Goal: Task Accomplishment & Management: Complete application form

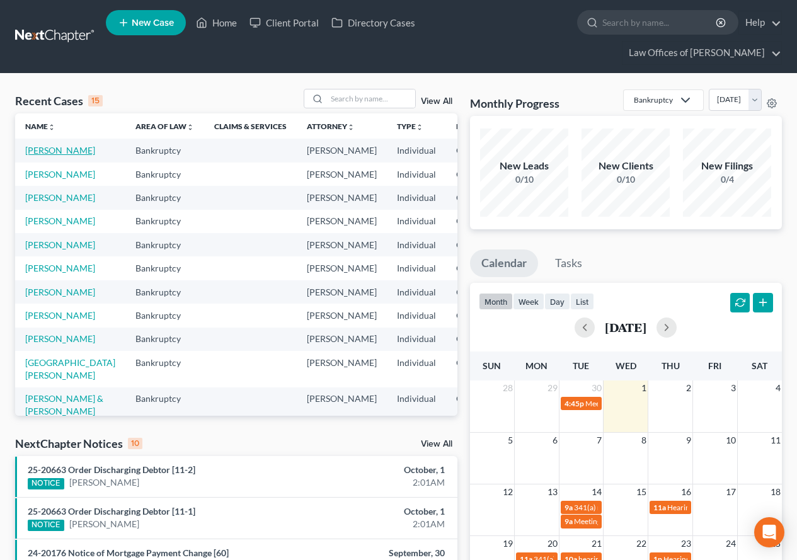
click at [32, 156] on link "[PERSON_NAME]" at bounding box center [60, 150] width 70 height 11
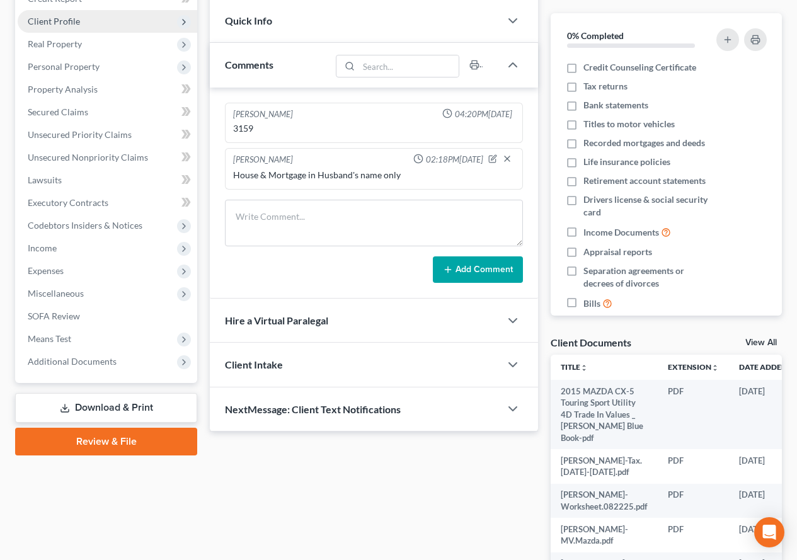
scroll to position [252, 0]
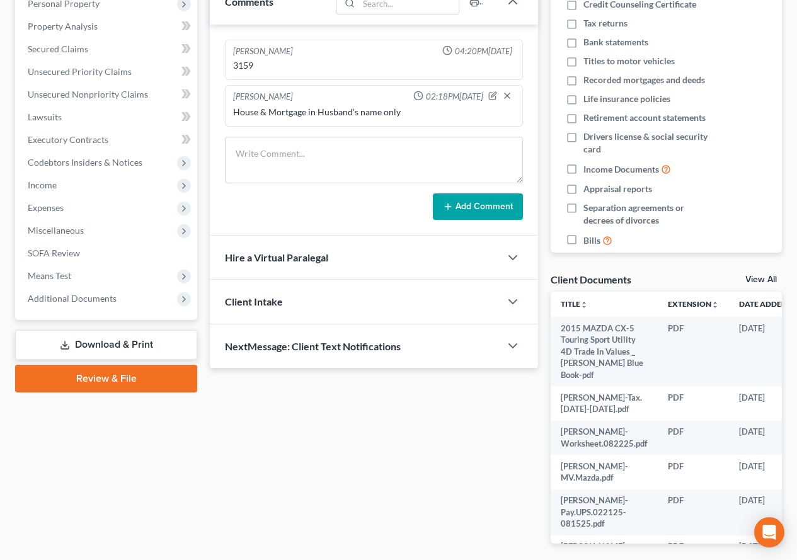
click at [87, 383] on link "Review & File" at bounding box center [106, 379] width 182 height 28
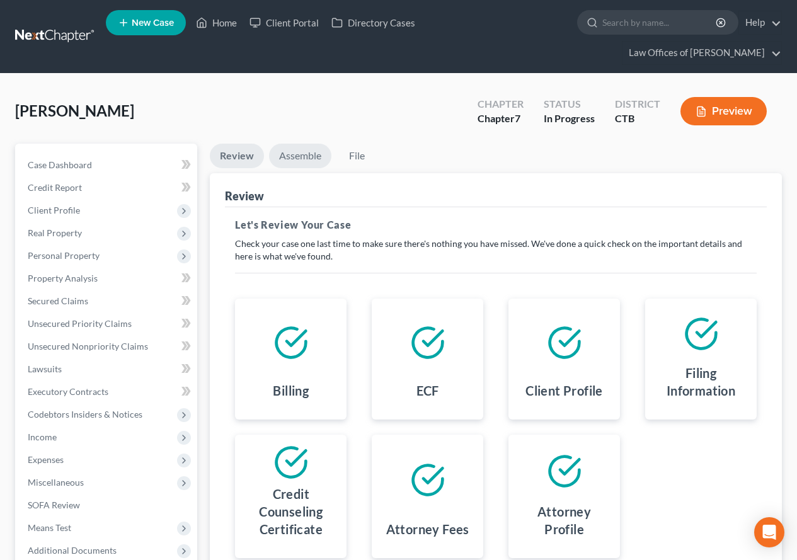
click at [297, 154] on link "Assemble" at bounding box center [300, 156] width 62 height 25
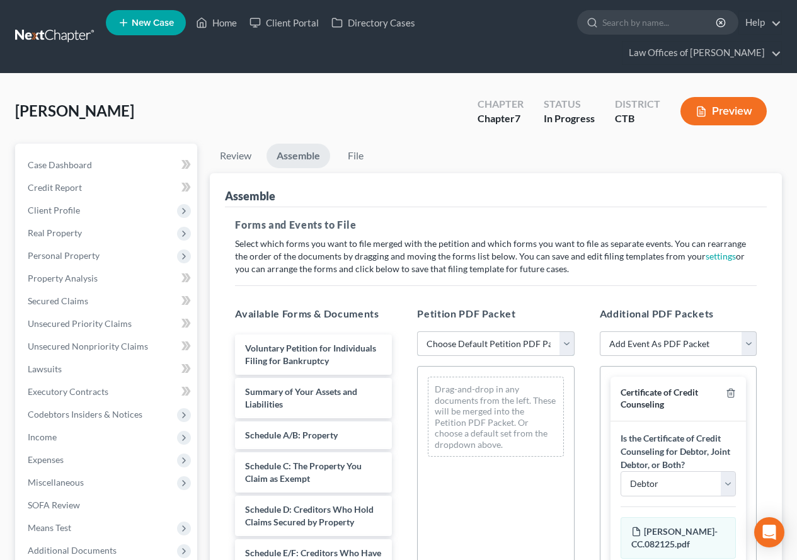
click at [568, 343] on select "Choose Default Petition PDF Packet Emergency Filing (Voluntary Petition and Cre…" at bounding box center [495, 343] width 157 height 25
select select "1"
click at [417, 331] on select "Choose Default Petition PDF Packet Emergency Filing (Voluntary Petition and Cre…" at bounding box center [495, 343] width 157 height 25
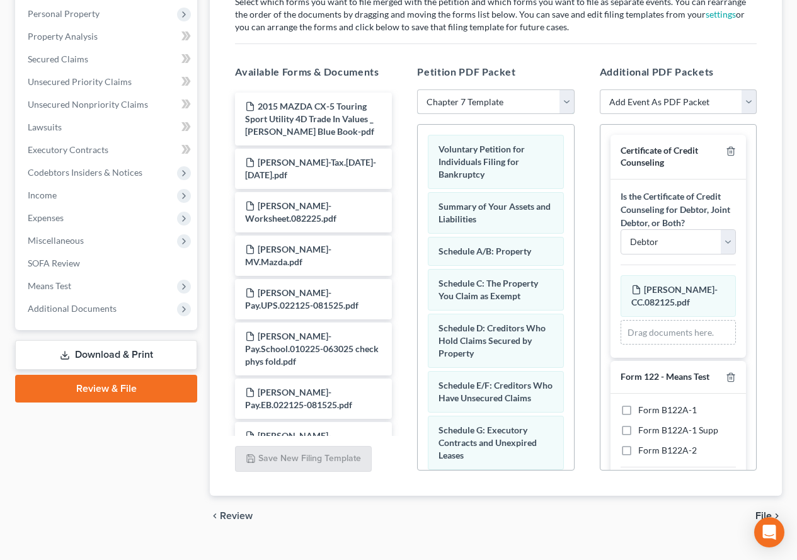
scroll to position [266, 0]
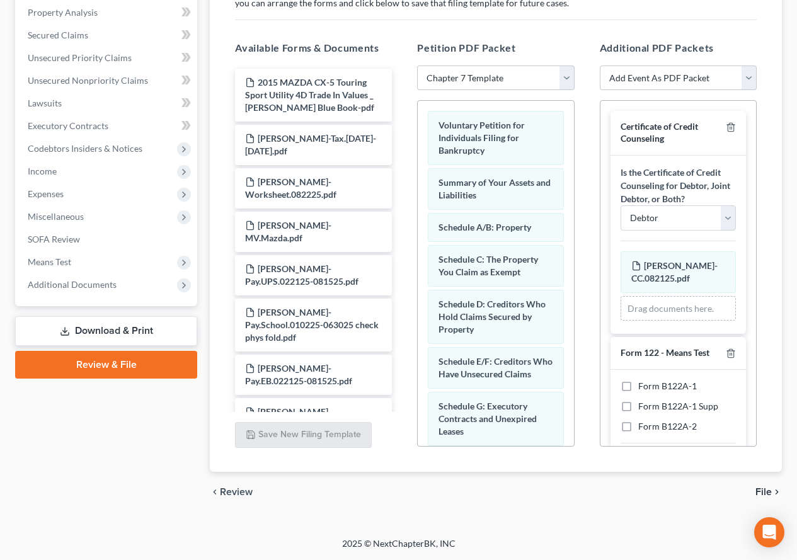
click at [759, 494] on span "File" at bounding box center [763, 492] width 16 height 10
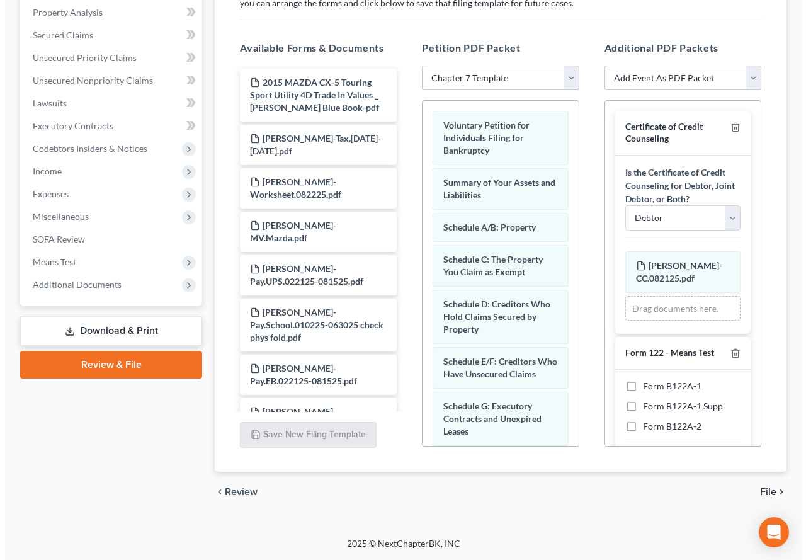
scroll to position [110, 0]
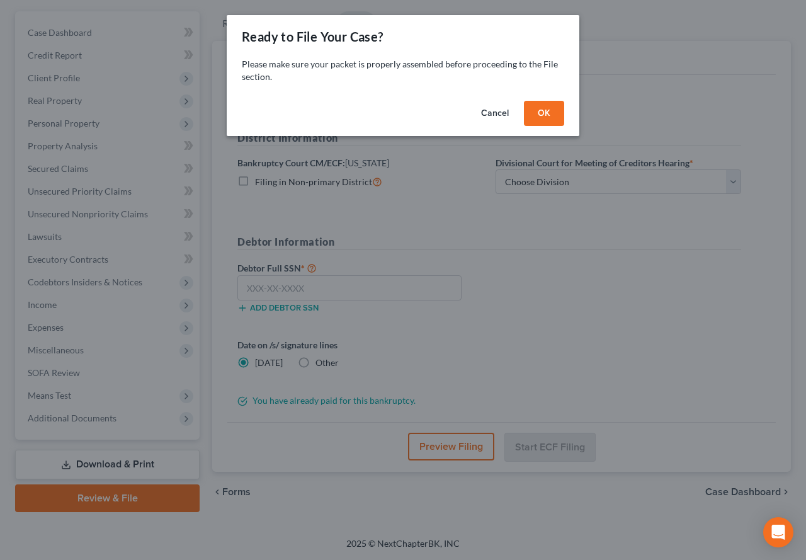
click at [541, 110] on button "OK" at bounding box center [544, 113] width 40 height 25
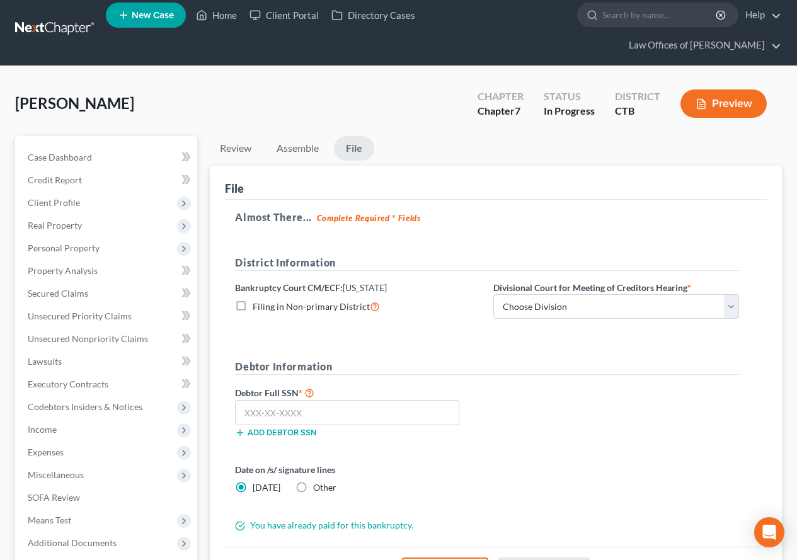
scroll to position [0, 0]
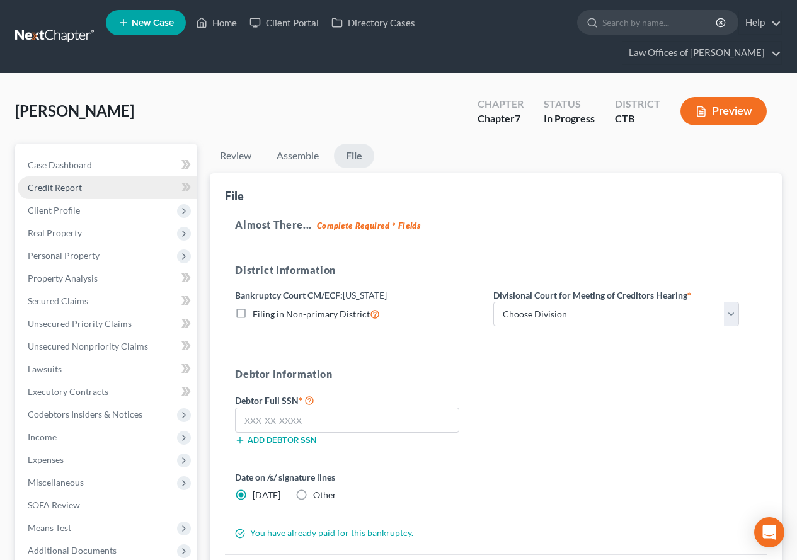
click at [48, 185] on span "Credit Report" at bounding box center [55, 187] width 54 height 11
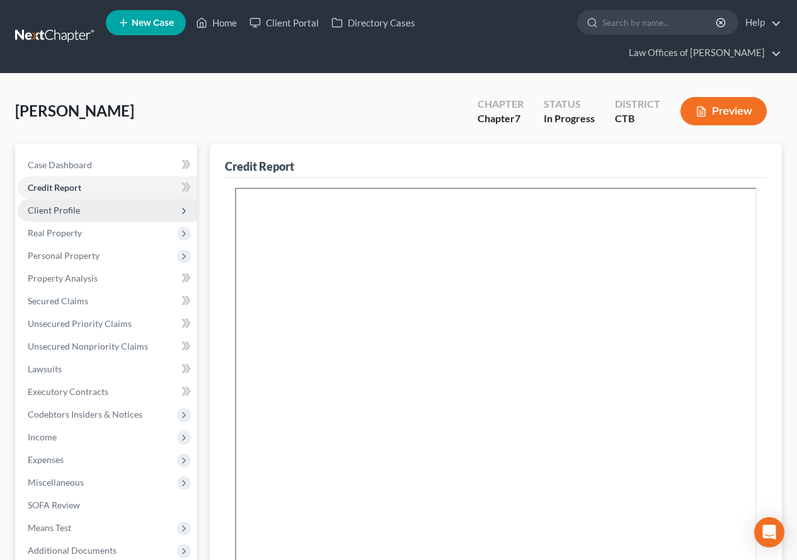
click at [60, 212] on span "Client Profile" at bounding box center [54, 210] width 52 height 11
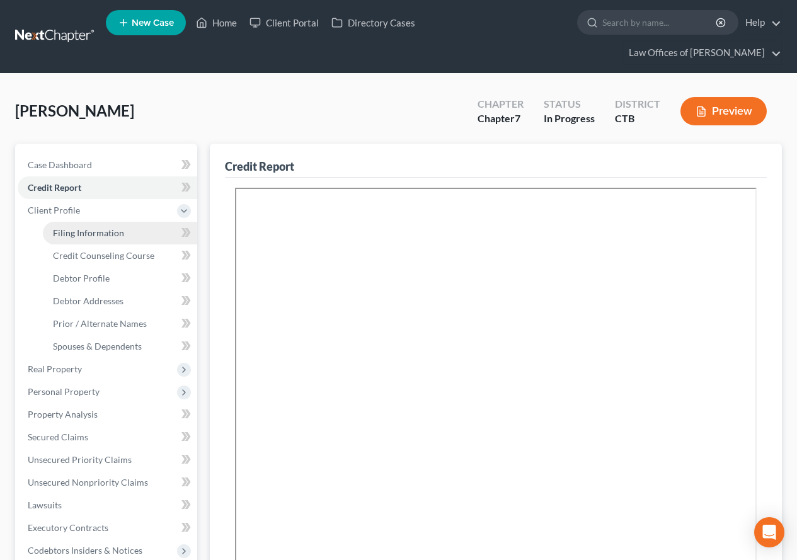
click at [70, 233] on span "Filing Information" at bounding box center [88, 232] width 71 height 11
select select "1"
select select "0"
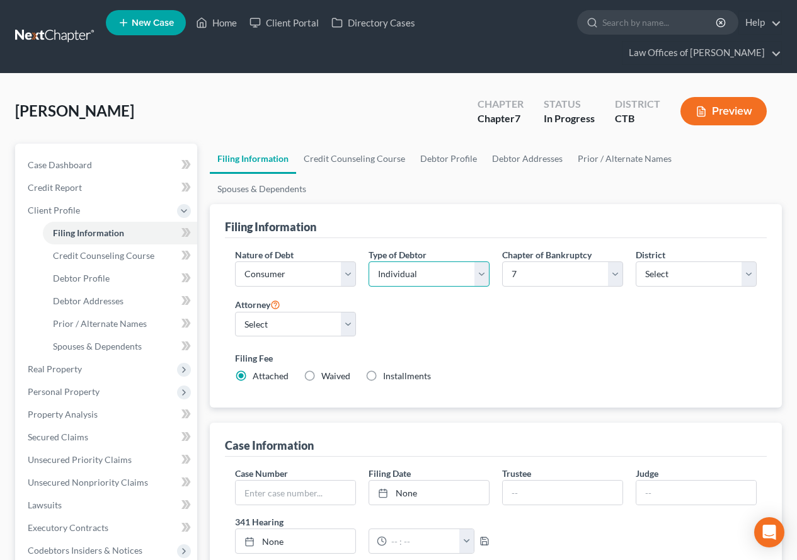
click at [477, 261] on select "Select Individual Joint" at bounding box center [429, 273] width 121 height 25
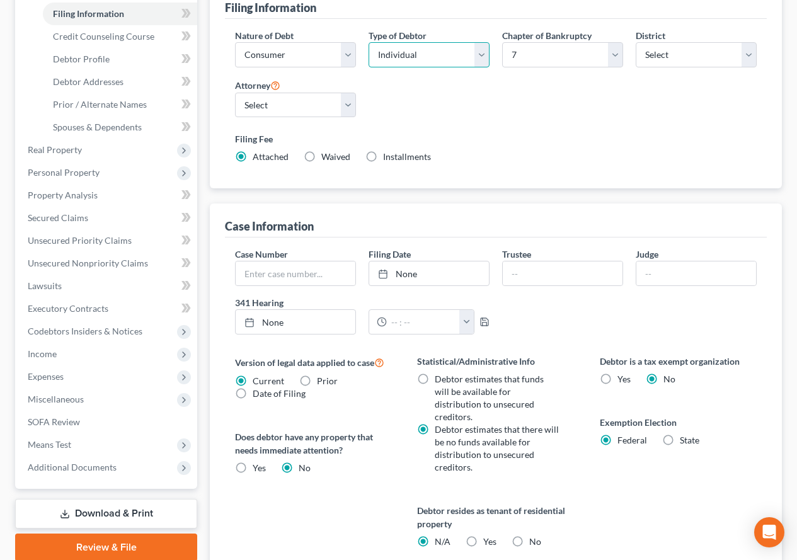
scroll to position [252, 0]
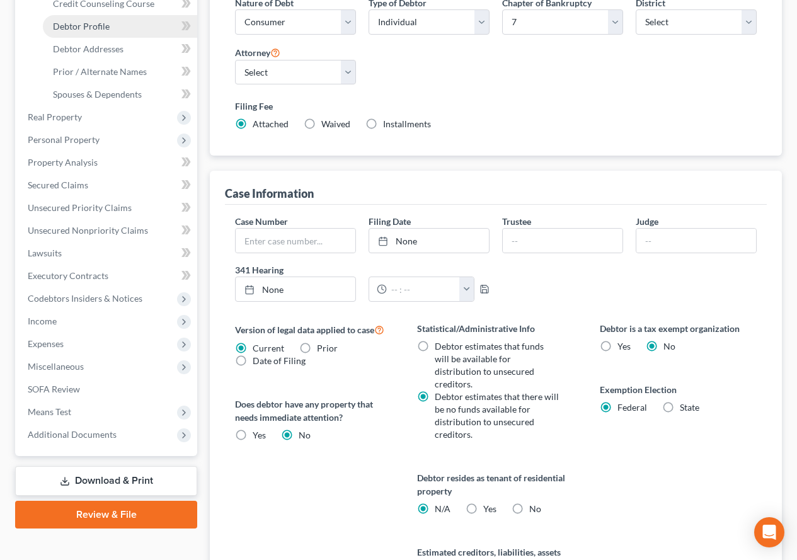
click at [98, 30] on span "Debtor Profile" at bounding box center [81, 26] width 57 height 11
select select "1"
select select "3"
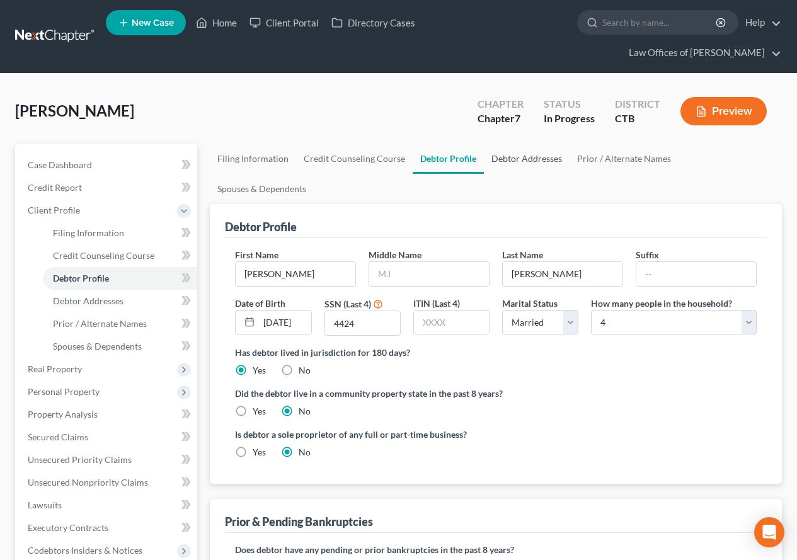
click at [512, 157] on link "Debtor Addresses" at bounding box center [527, 159] width 86 height 30
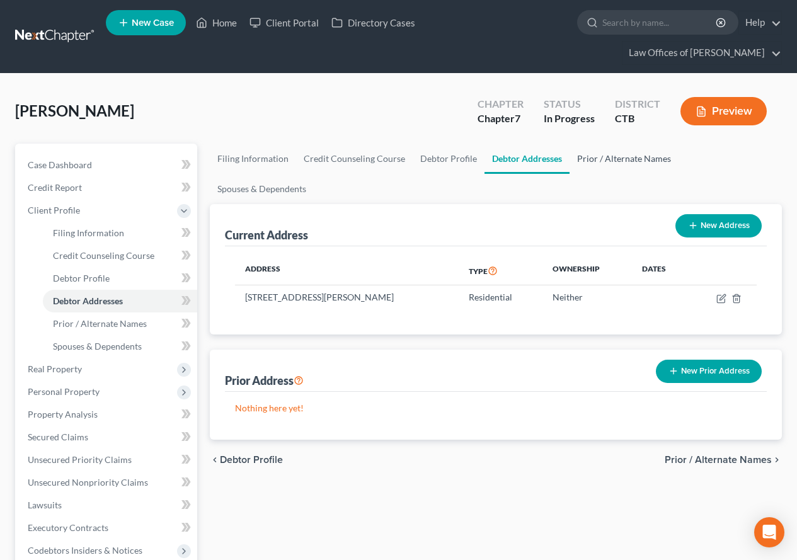
click at [616, 159] on link "Prior / Alternate Names" at bounding box center [624, 159] width 109 height 30
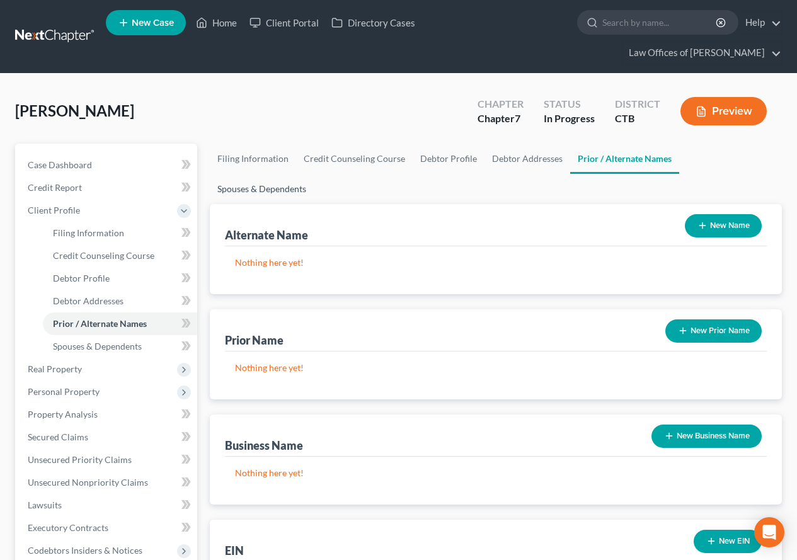
click at [314, 174] on link "Spouses & Dependents" at bounding box center [262, 189] width 104 height 30
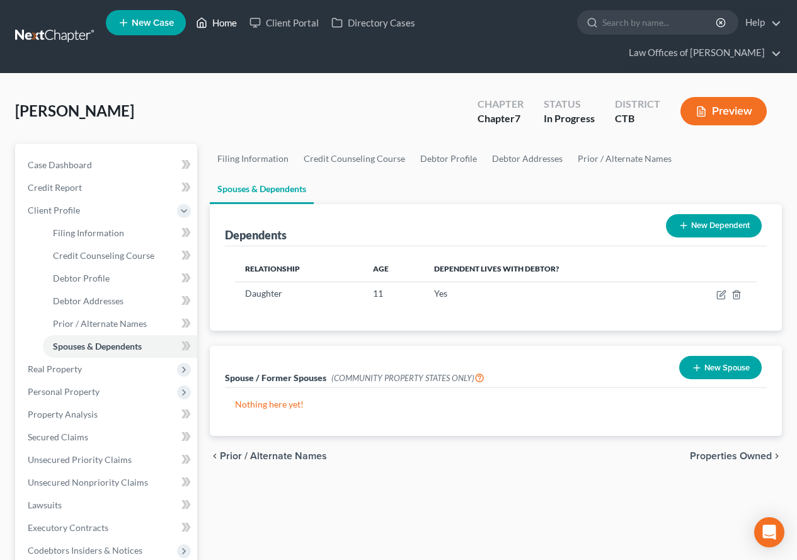
click at [223, 23] on link "Home" at bounding box center [217, 22] width 54 height 23
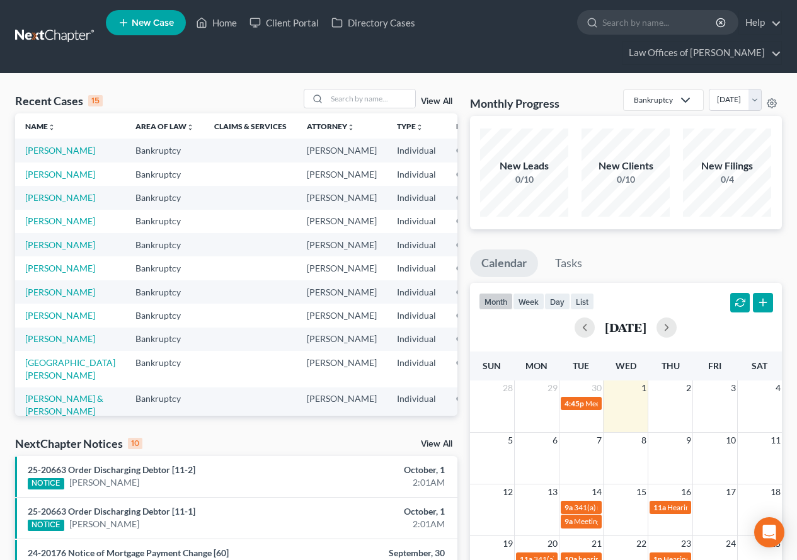
click at [204, 280] on td at bounding box center [250, 267] width 93 height 23
click at [39, 250] on link "[PERSON_NAME]" at bounding box center [60, 244] width 70 height 11
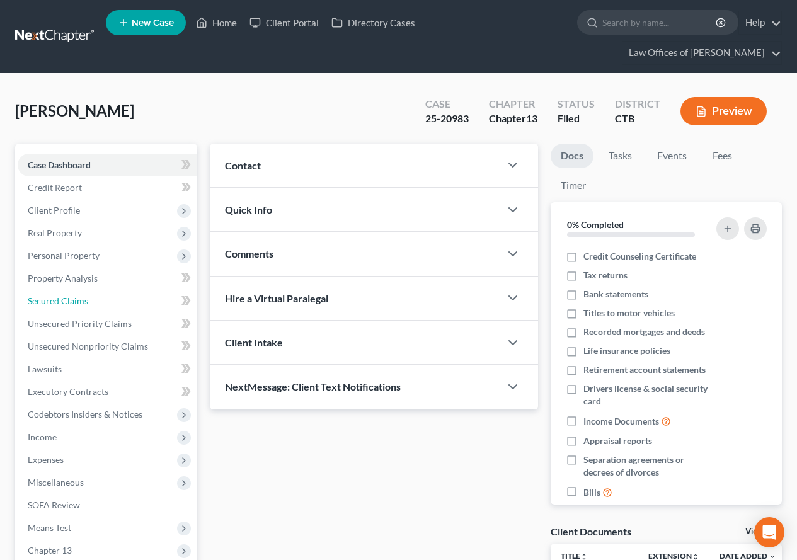
click at [39, 299] on span "Secured Claims" at bounding box center [58, 300] width 60 height 11
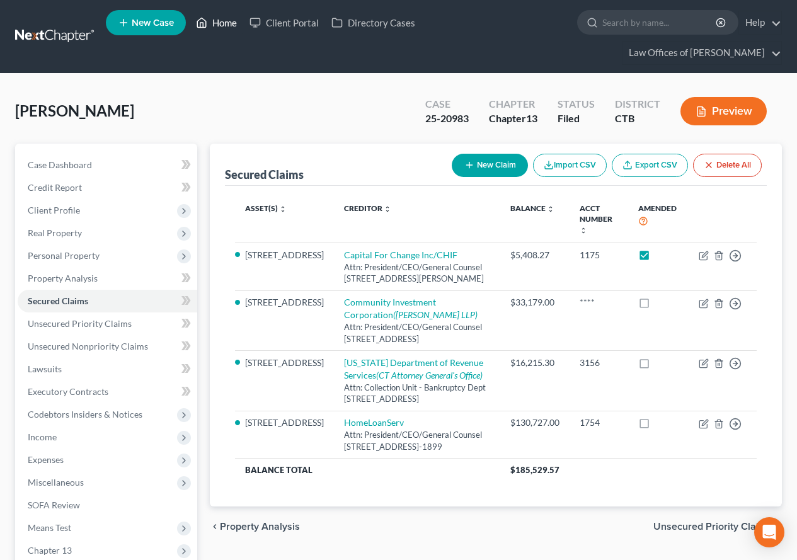
click at [227, 23] on link "Home" at bounding box center [217, 22] width 54 height 23
